Goal: Browse casually

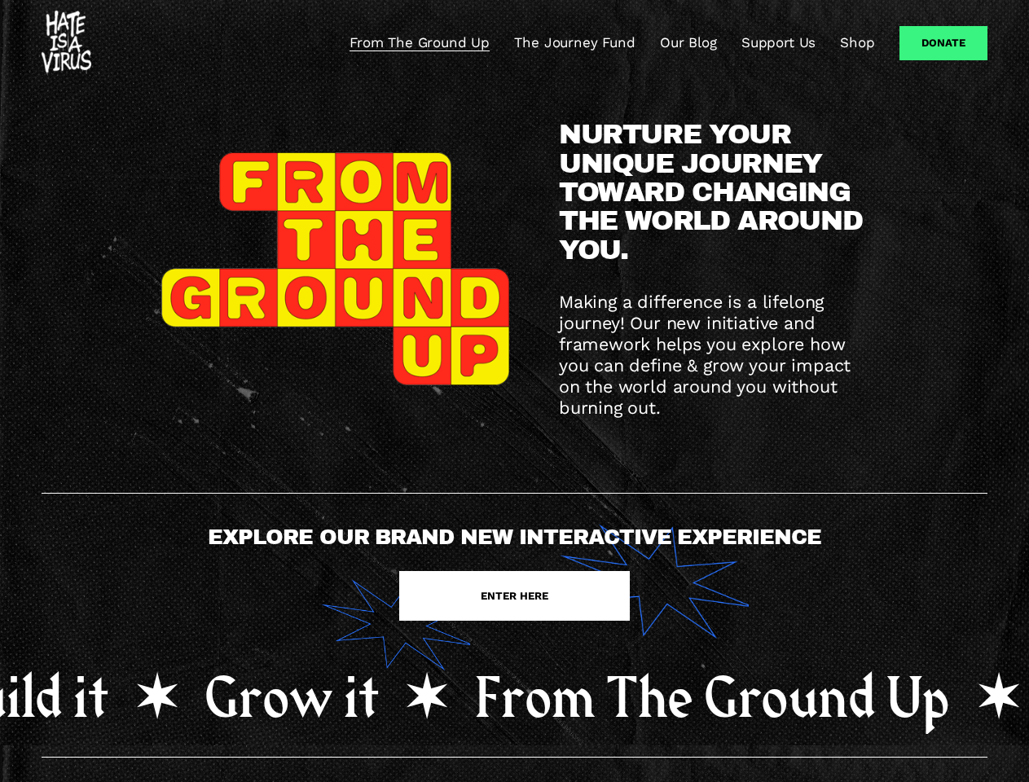
click at [514, 391] on div "NURTURE YOUR UNIQUE JOURNEY TOWARD CHANGING THE WORLD AROUND YOU. Making a diff…" at bounding box center [514, 269] width 1029 height 298
